Goal: Navigation & Orientation: Find specific page/section

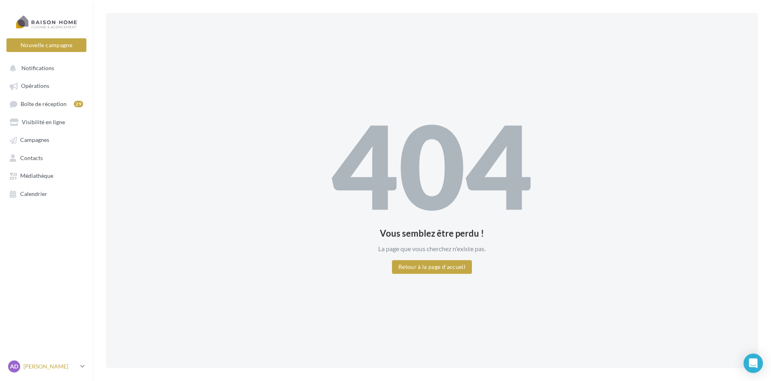
click at [55, 367] on p "[PERSON_NAME]" at bounding box center [50, 367] width 54 height 8
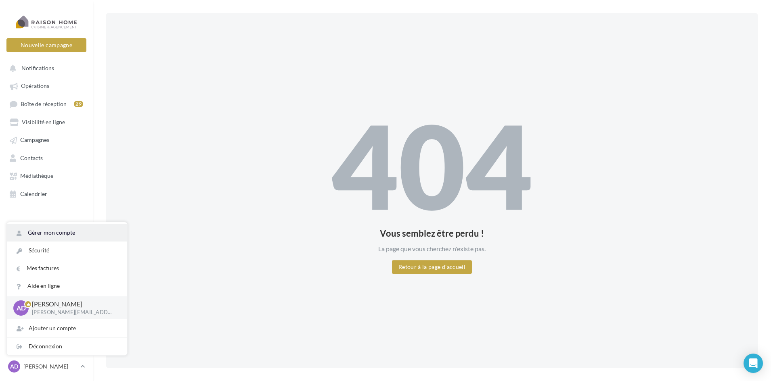
click at [47, 238] on link "Gérer mon compte" at bounding box center [67, 233] width 120 height 18
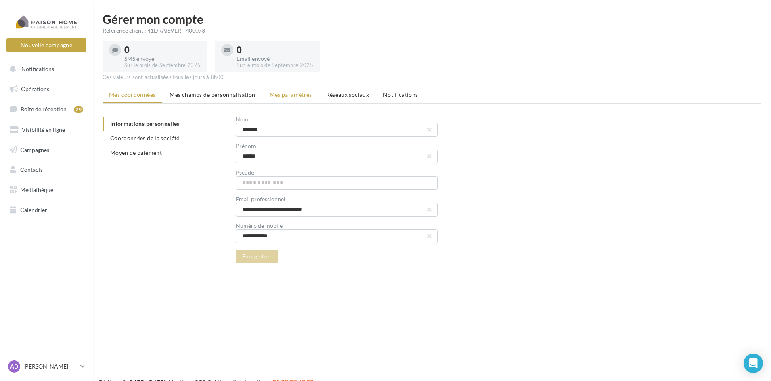
click at [289, 93] on span "Mes paramètres" at bounding box center [291, 94] width 42 height 7
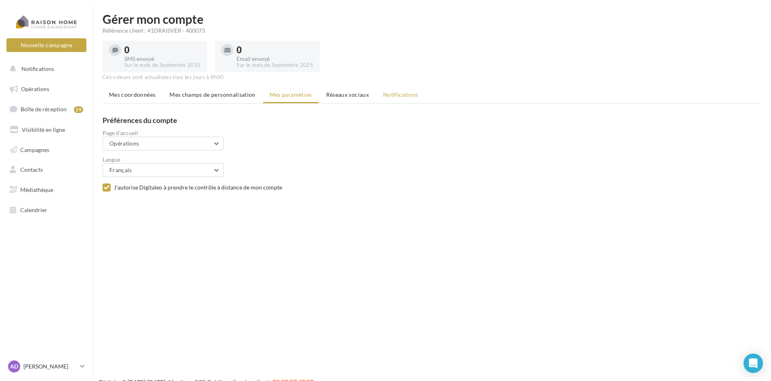
click at [401, 97] on span "Notifications" at bounding box center [400, 94] width 35 height 7
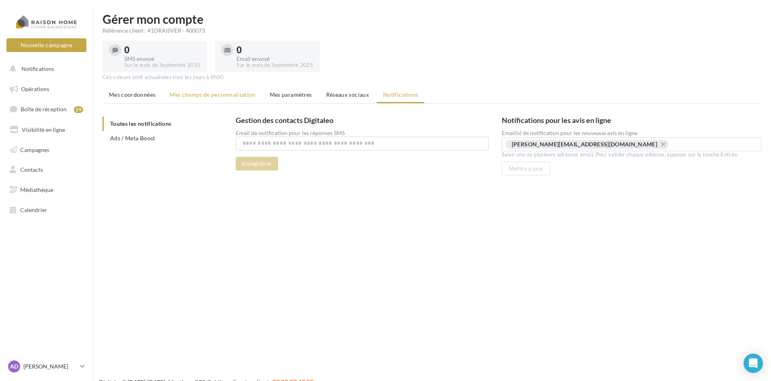
click at [193, 98] on span "Mes champs de personnalisation" at bounding box center [212, 94] width 86 height 7
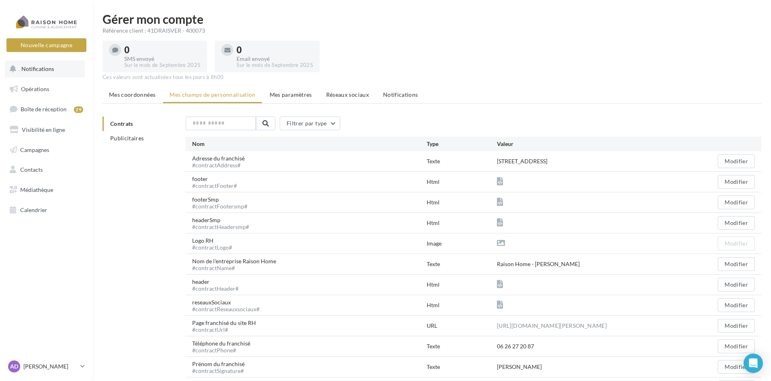
click at [40, 73] on button "Notifications" at bounding box center [45, 69] width 80 height 17
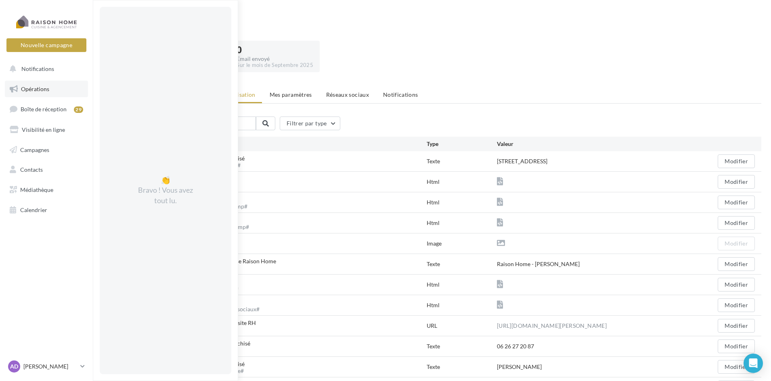
click at [41, 90] on span "Opérations" at bounding box center [35, 89] width 28 height 7
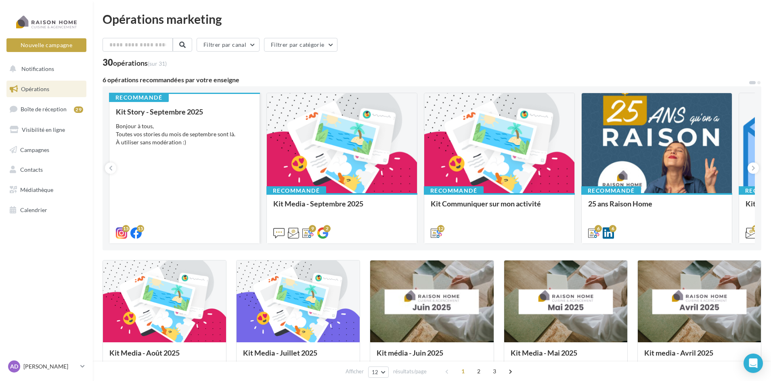
click at [189, 157] on div "Kit Story - Septembre 2025 Bonjour à tous, Toutes vos stories du mois de septem…" at bounding box center [184, 172] width 137 height 129
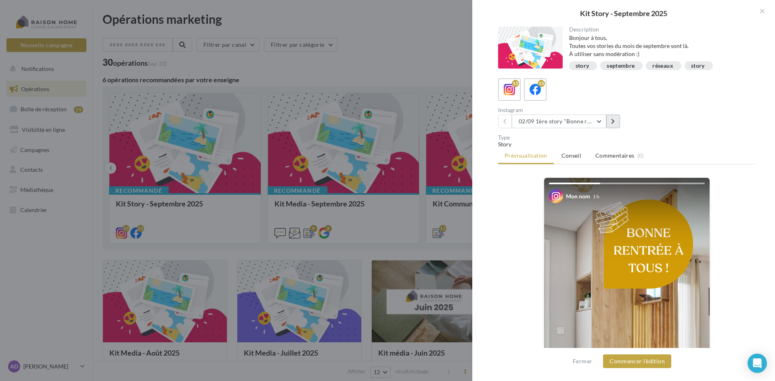
click at [618, 123] on button at bounding box center [613, 122] width 14 height 14
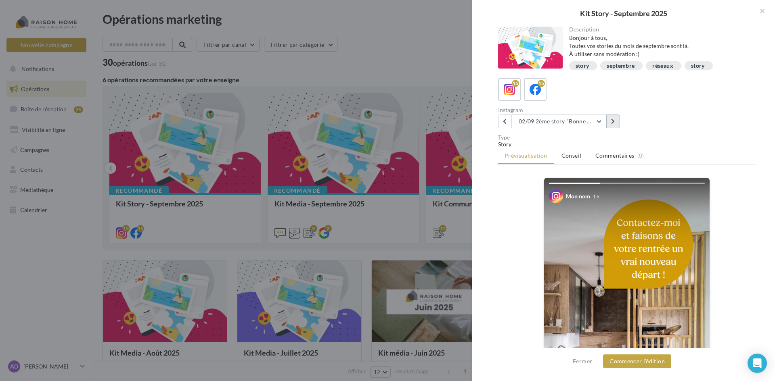
click at [616, 123] on button at bounding box center [613, 122] width 14 height 14
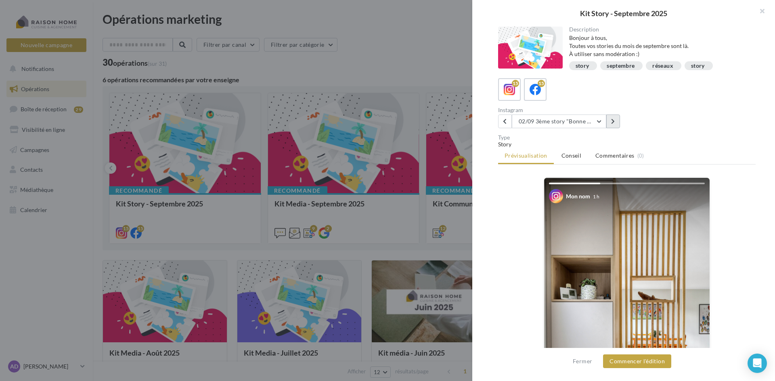
click at [615, 116] on button at bounding box center [613, 122] width 14 height 14
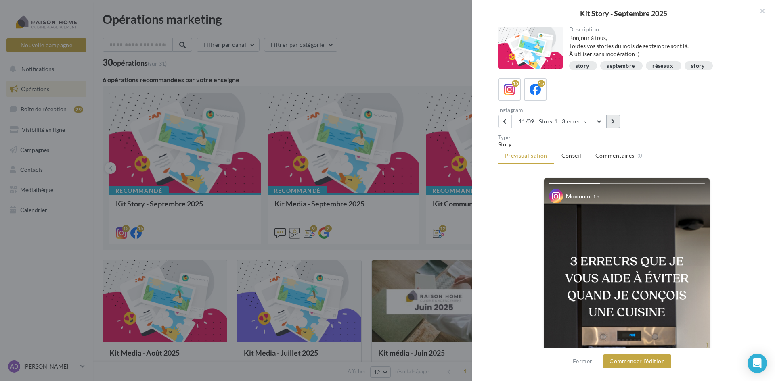
click at [615, 122] on button at bounding box center [613, 122] width 14 height 14
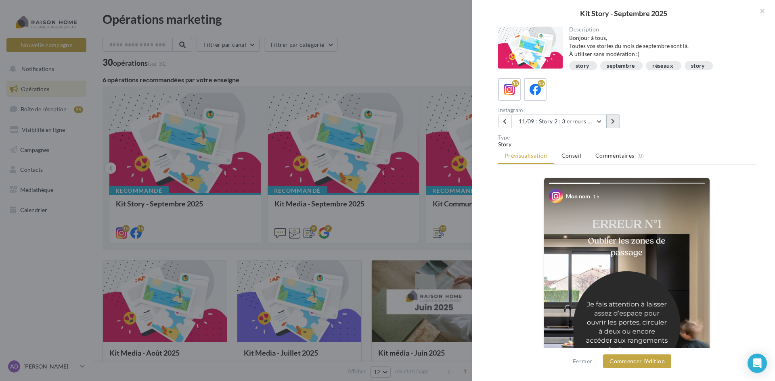
click at [606, 122] on button at bounding box center [613, 122] width 14 height 14
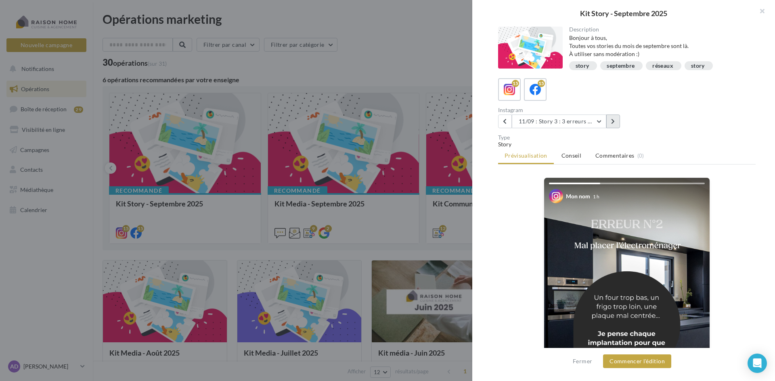
click at [608, 124] on button at bounding box center [613, 122] width 14 height 14
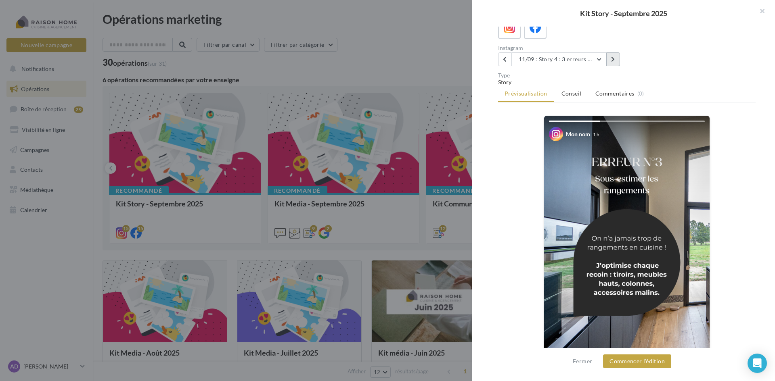
scroll to position [81, 0]
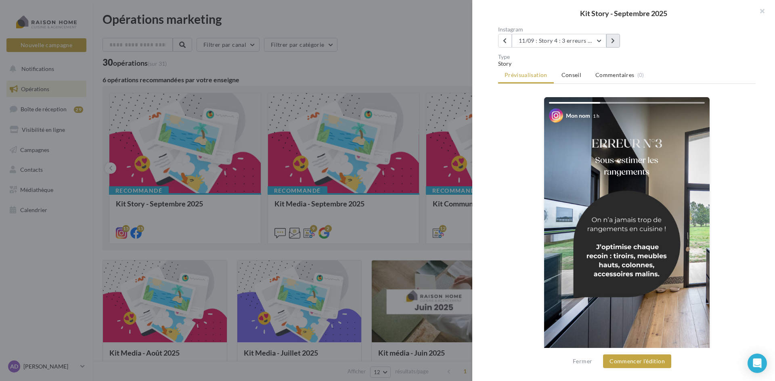
click at [611, 41] on button at bounding box center [613, 41] width 14 height 14
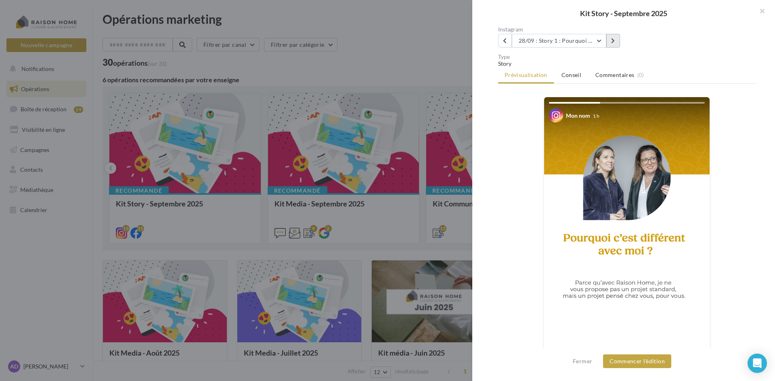
click at [613, 39] on icon at bounding box center [613, 41] width 4 height 6
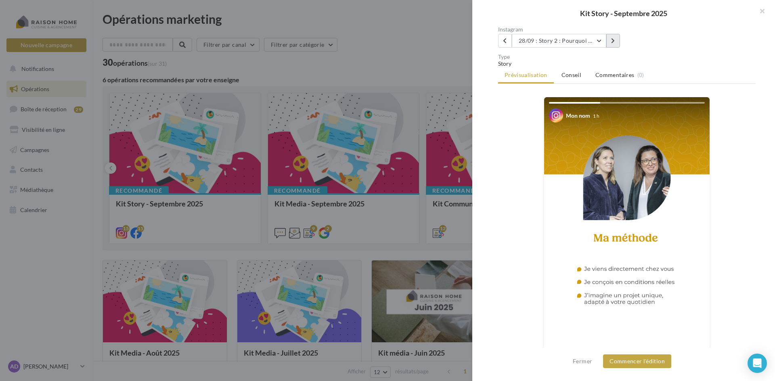
click at [613, 39] on icon at bounding box center [613, 41] width 4 height 6
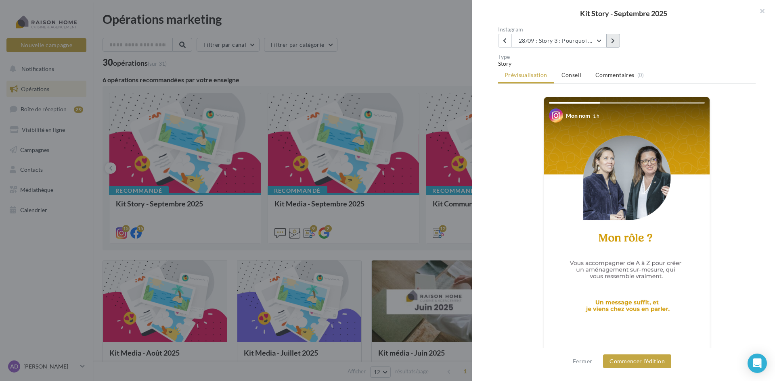
click at [613, 46] on button at bounding box center [613, 41] width 14 height 14
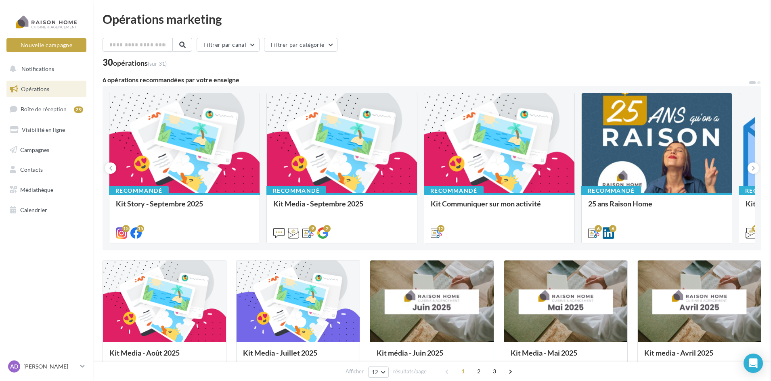
click at [389, 56] on div "Filtrer par canal Filtrer par catégorie 30 opérations (sur 31)" at bounding box center [432, 52] width 659 height 29
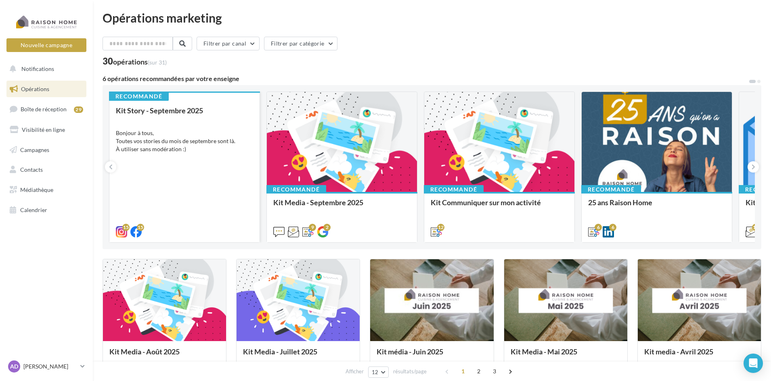
scroll to position [0, 0]
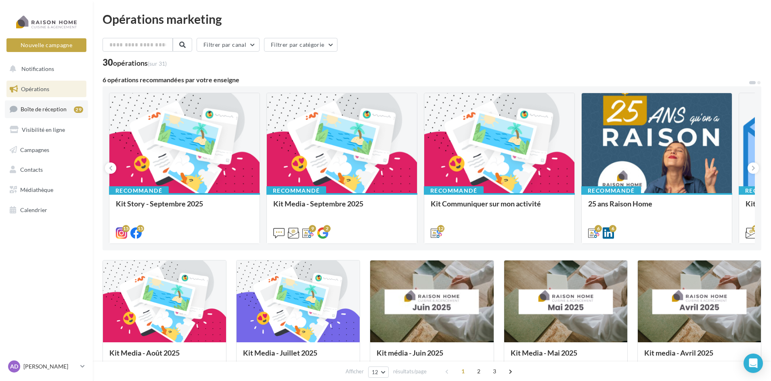
click at [38, 112] on span "Boîte de réception" at bounding box center [44, 109] width 46 height 7
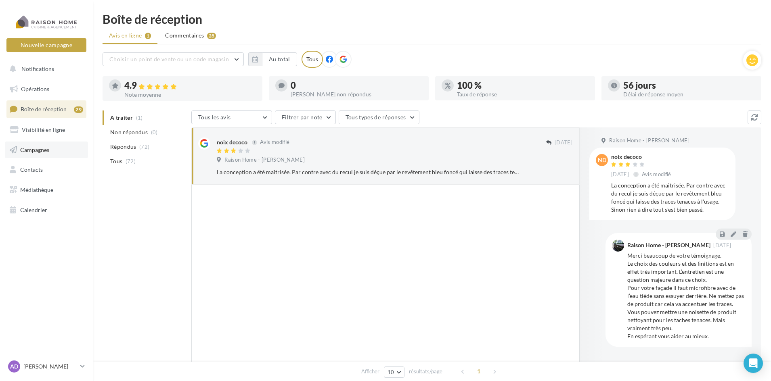
click at [42, 153] on span "Campagnes" at bounding box center [34, 149] width 29 height 7
click at [35, 88] on span "Opérations" at bounding box center [35, 89] width 28 height 7
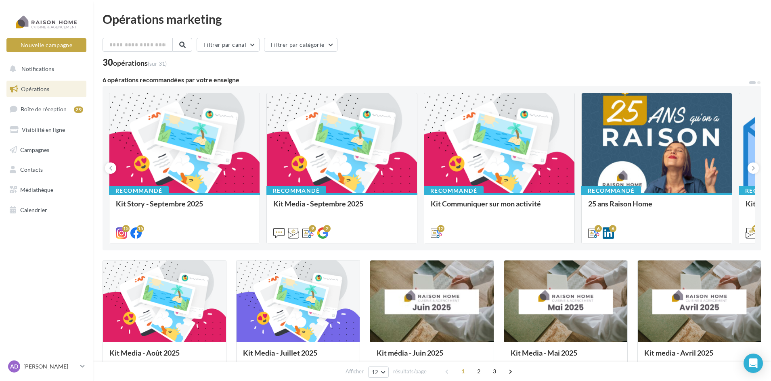
click at [390, 68] on div "30 opérations (sur 31)" at bounding box center [432, 63] width 659 height 10
